Goal: Find specific page/section: Find specific page/section

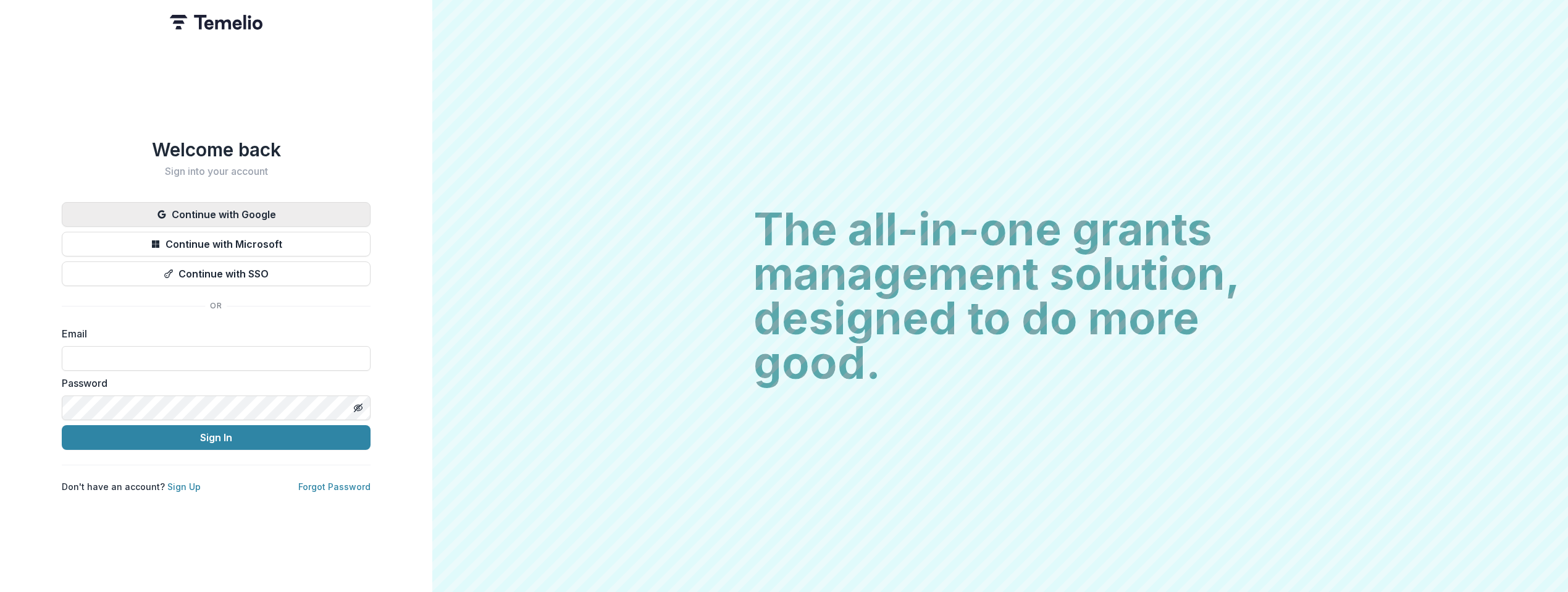
click at [233, 209] on button "Continue with Google" at bounding box center [216, 214] width 309 height 24
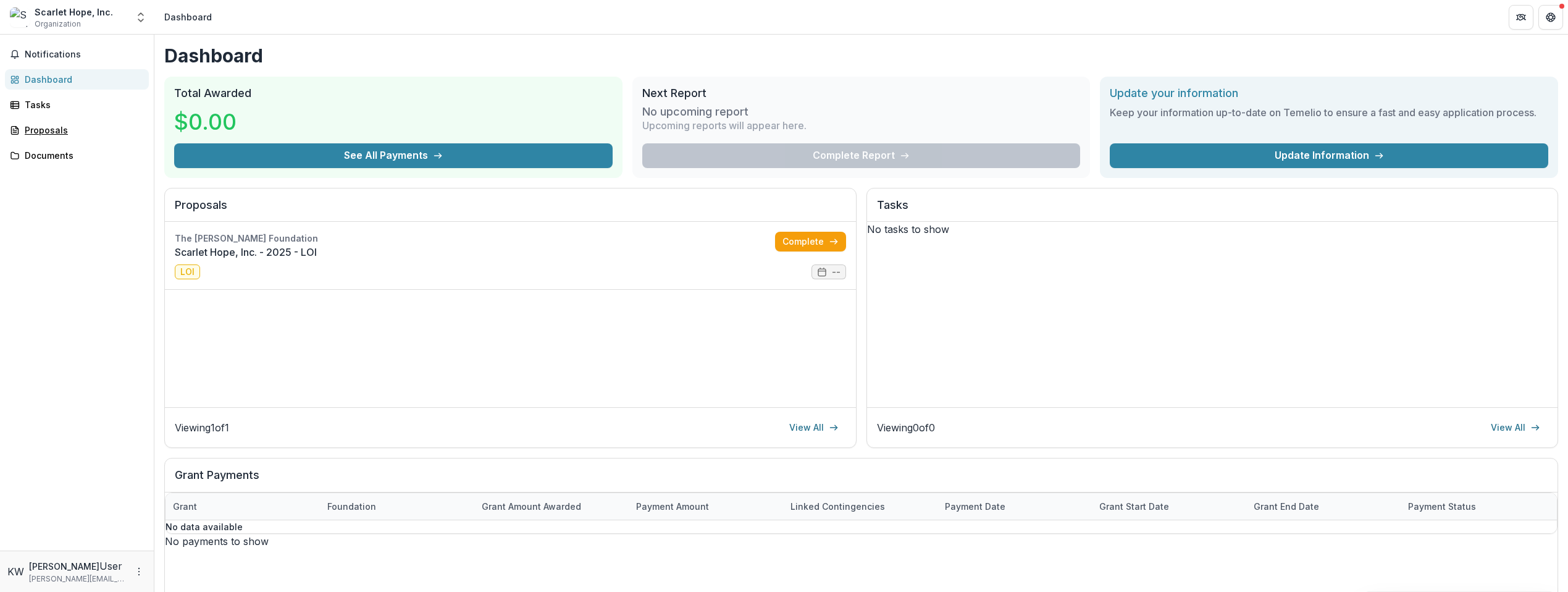
drag, startPoint x: 46, startPoint y: 135, endPoint x: 71, endPoint y: 117, distance: 30.8
click at [46, 135] on div "Proposals" at bounding box center [82, 130] width 114 height 13
